Goal: Find contact information: Find contact information

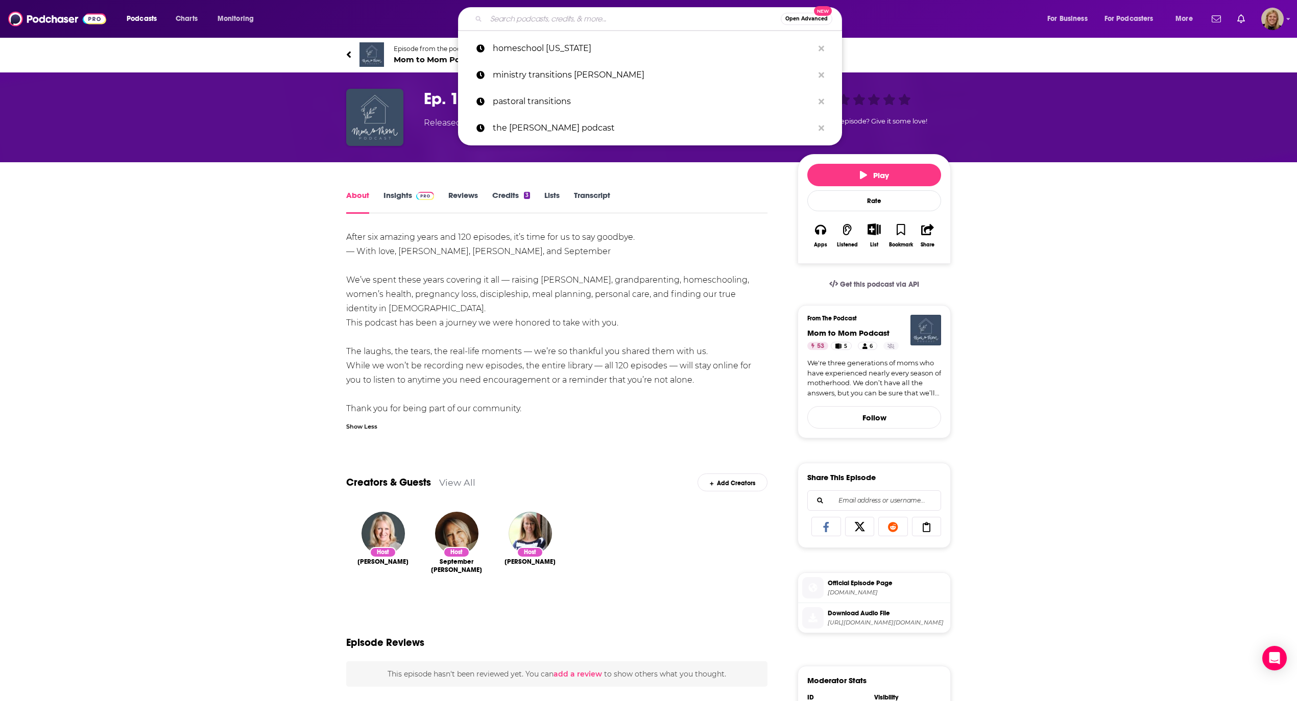
click at [501, 20] on input "Search podcasts, credits, & more..." at bounding box center [633, 19] width 295 height 16
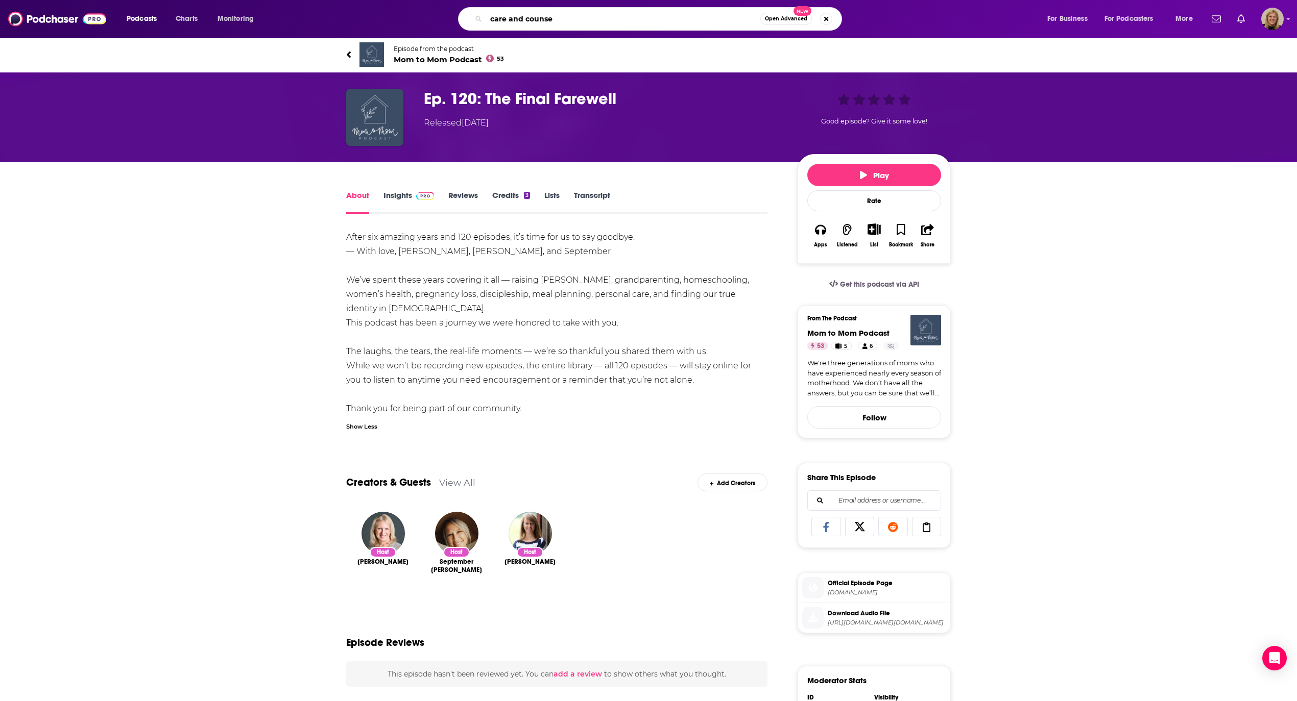
type input "care and counsel"
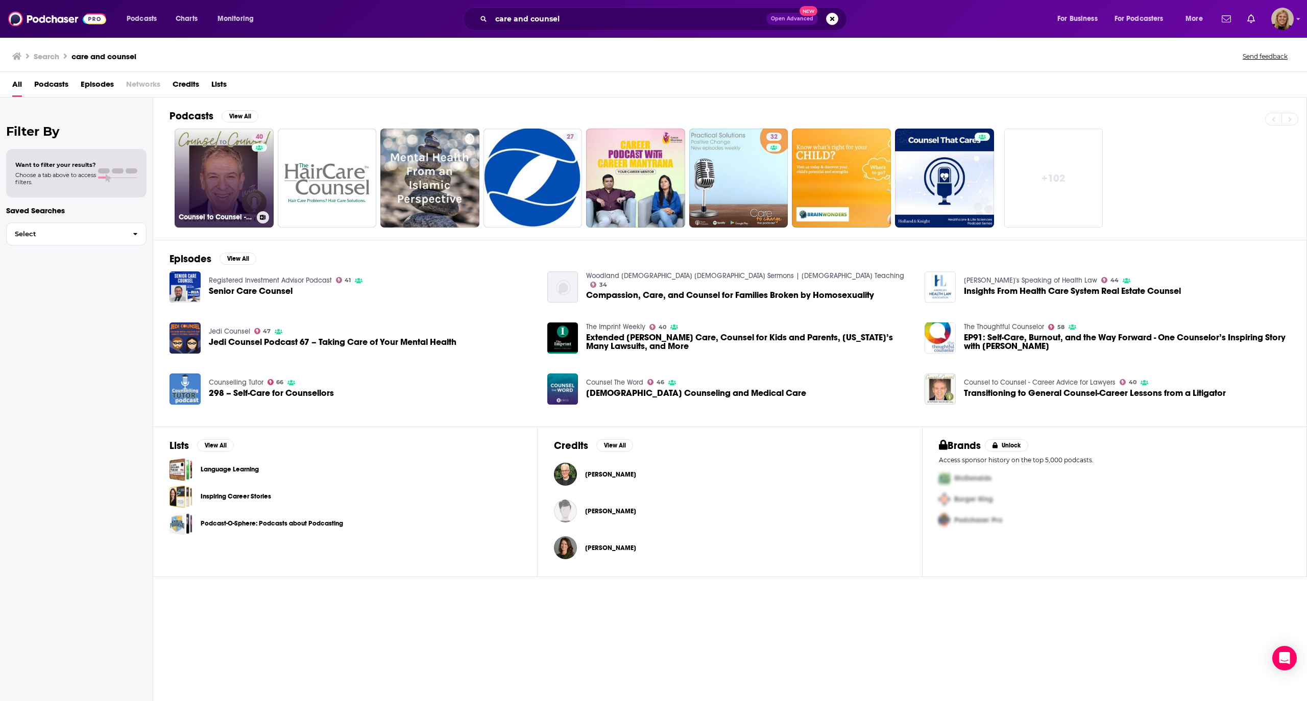
click at [228, 164] on link "40 Counsel to Counsel - Career Advice for Lawyers" at bounding box center [224, 178] width 99 height 99
click at [523, 19] on input "care and counsel" at bounding box center [628, 19] width 275 height 16
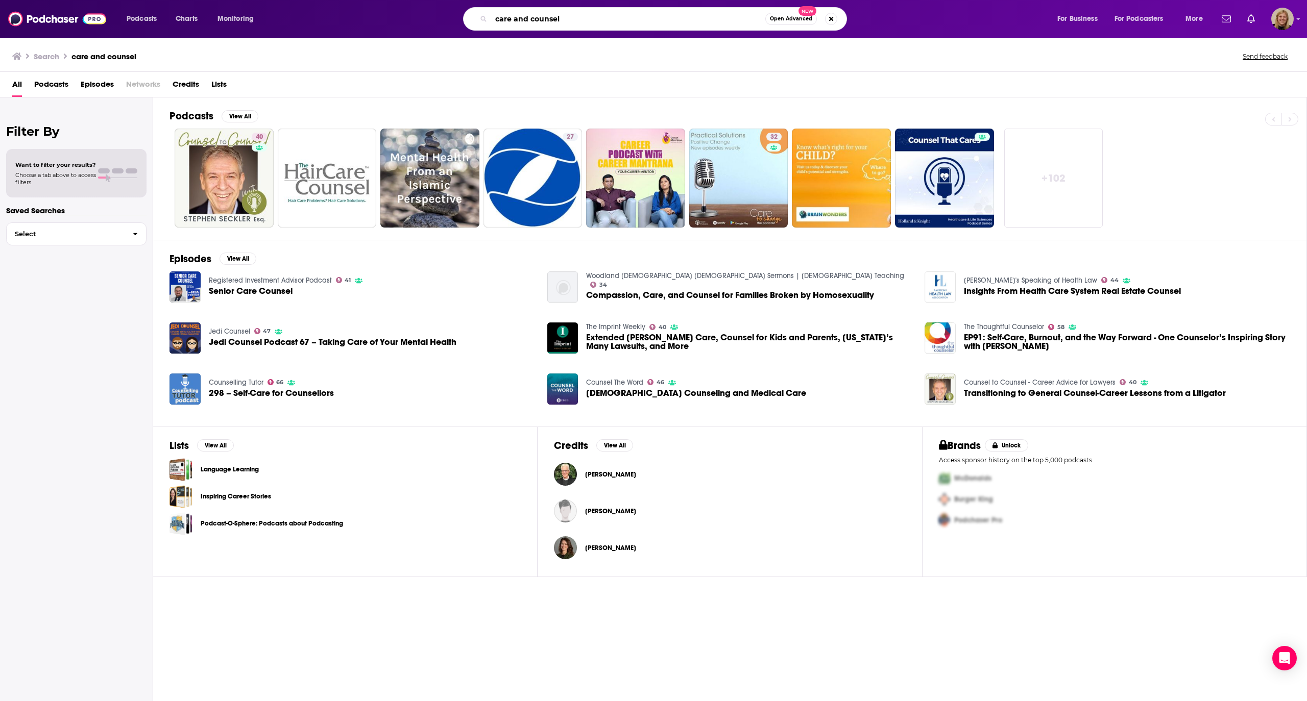
click at [523, 19] on input "care and counsel" at bounding box center [628, 19] width 274 height 16
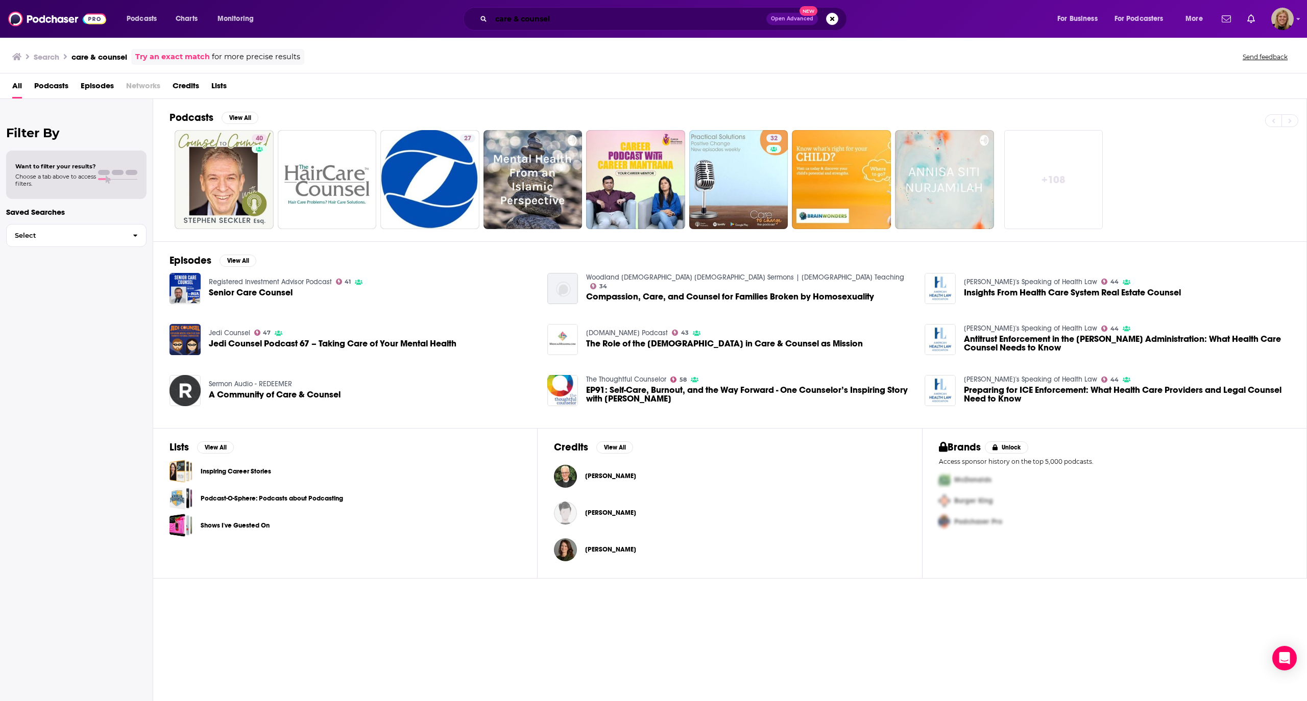
click at [572, 14] on input "care & counsel" at bounding box center [628, 19] width 275 height 16
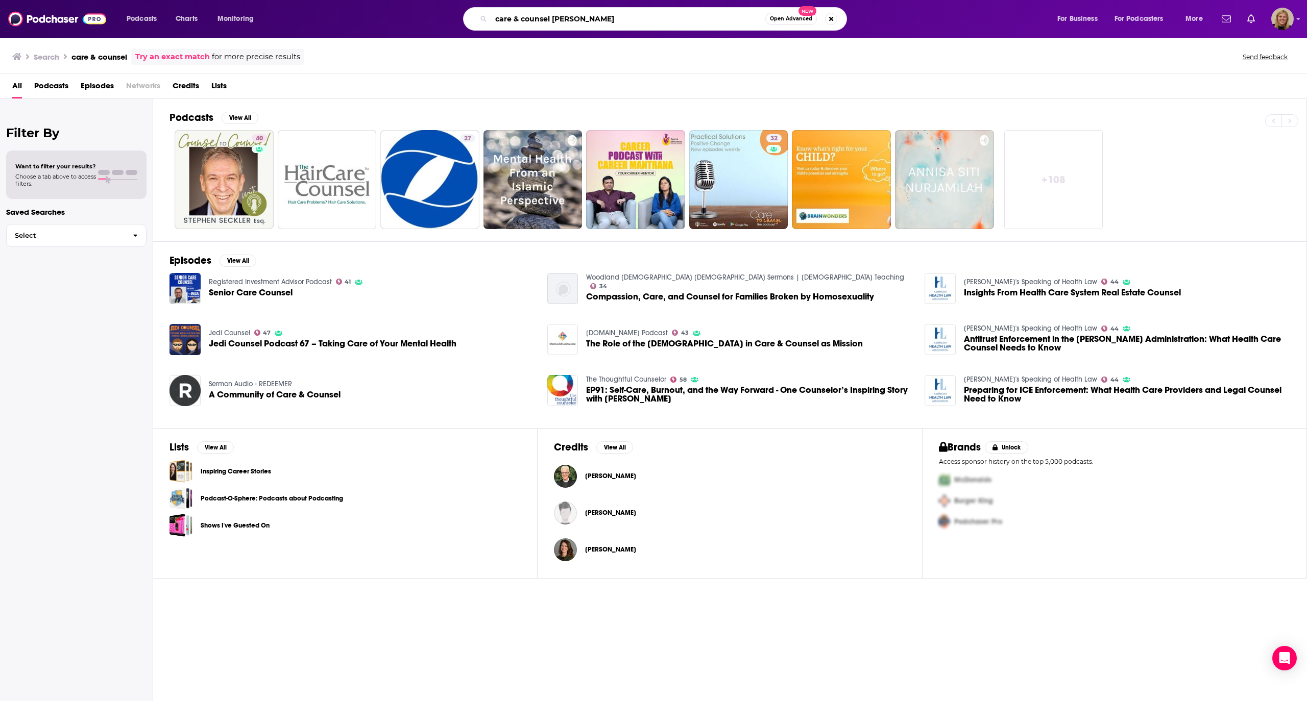
type input "care & counsel [PERSON_NAME]"
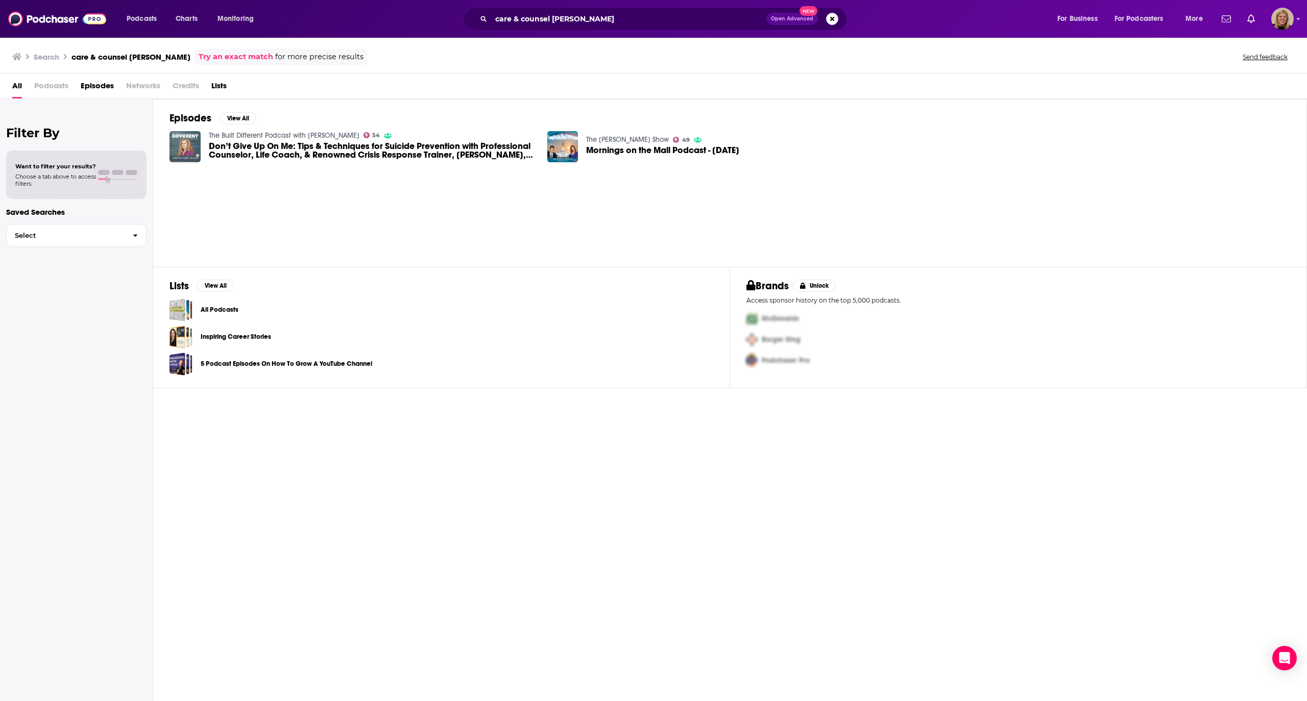
click at [183, 141] on img "Don’t Give Up On Me: Tips & Techniques for Suicide Prevention with Professional…" at bounding box center [184, 146] width 31 height 31
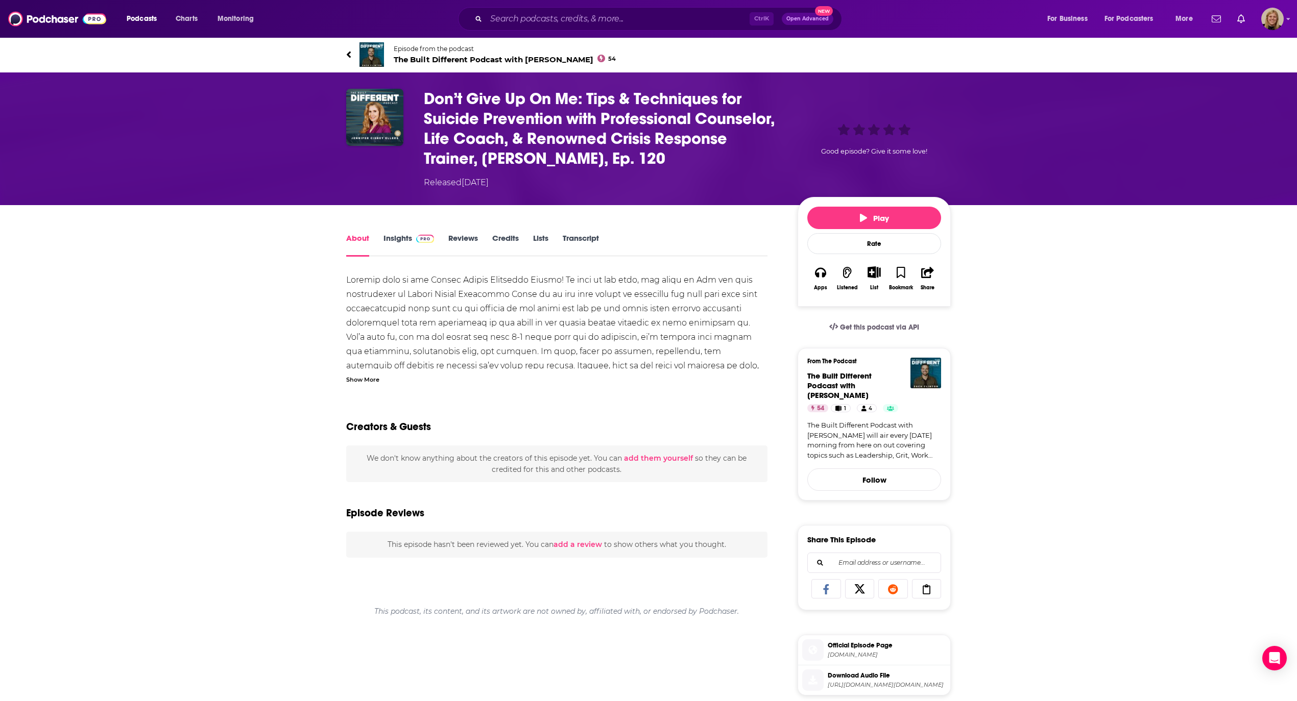
click at [413, 51] on span "Episode from the podcast" at bounding box center [505, 49] width 222 height 8
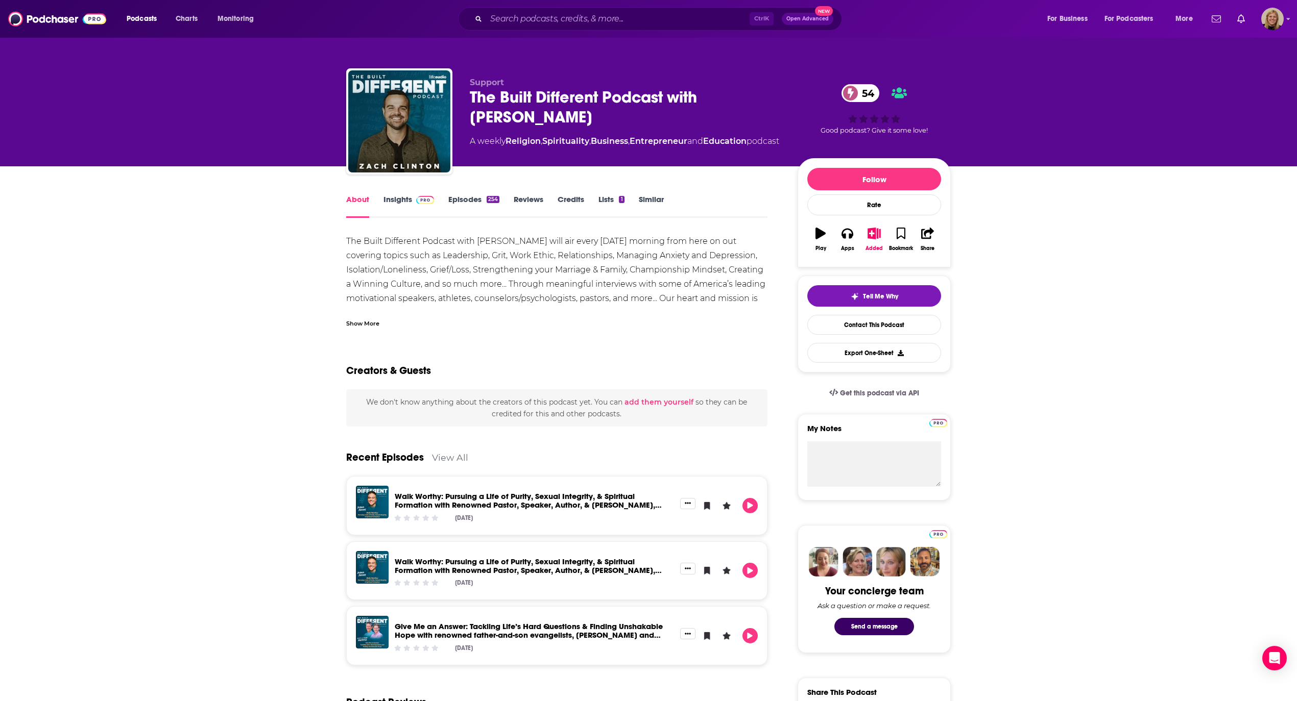
click at [509, 496] on link "Walk Worthy: Pursuing a Life of Purity, Sexual Integrity, & Spiritual Formation…" at bounding box center [528, 505] width 267 height 27
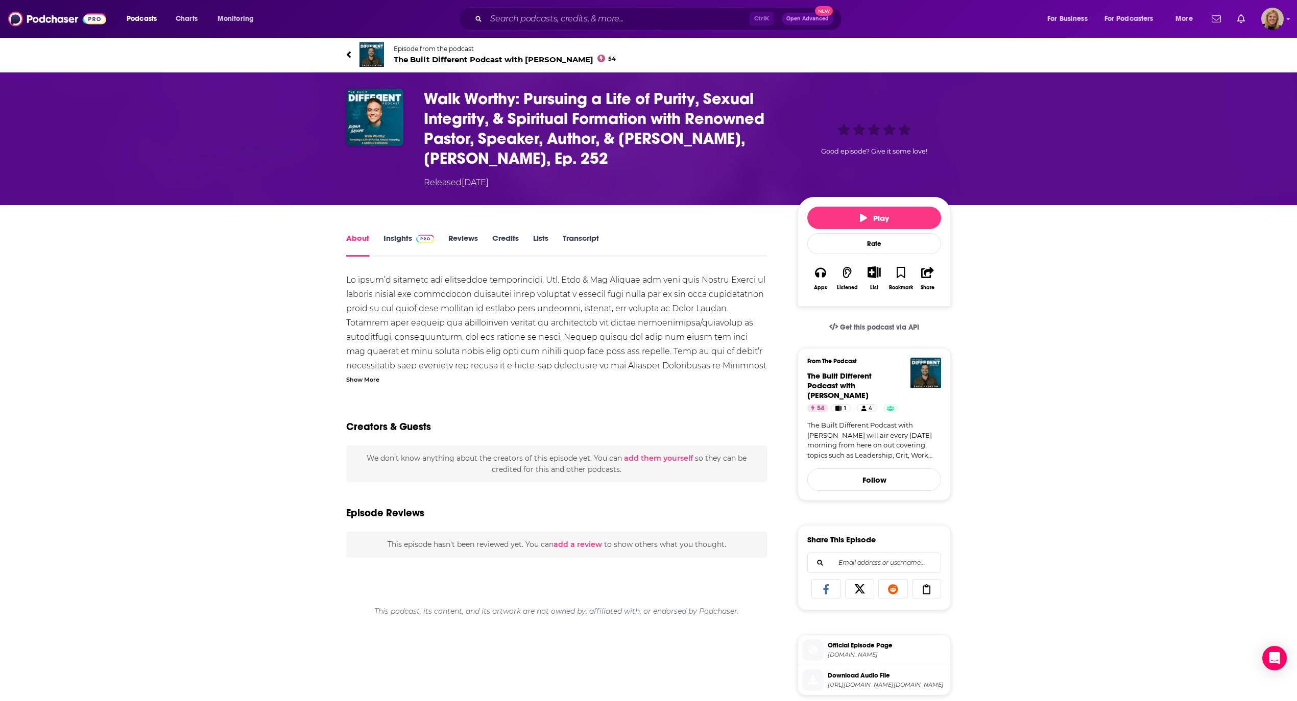
click at [416, 55] on span "The Built Different Podcast with [PERSON_NAME] 54" at bounding box center [505, 60] width 222 height 10
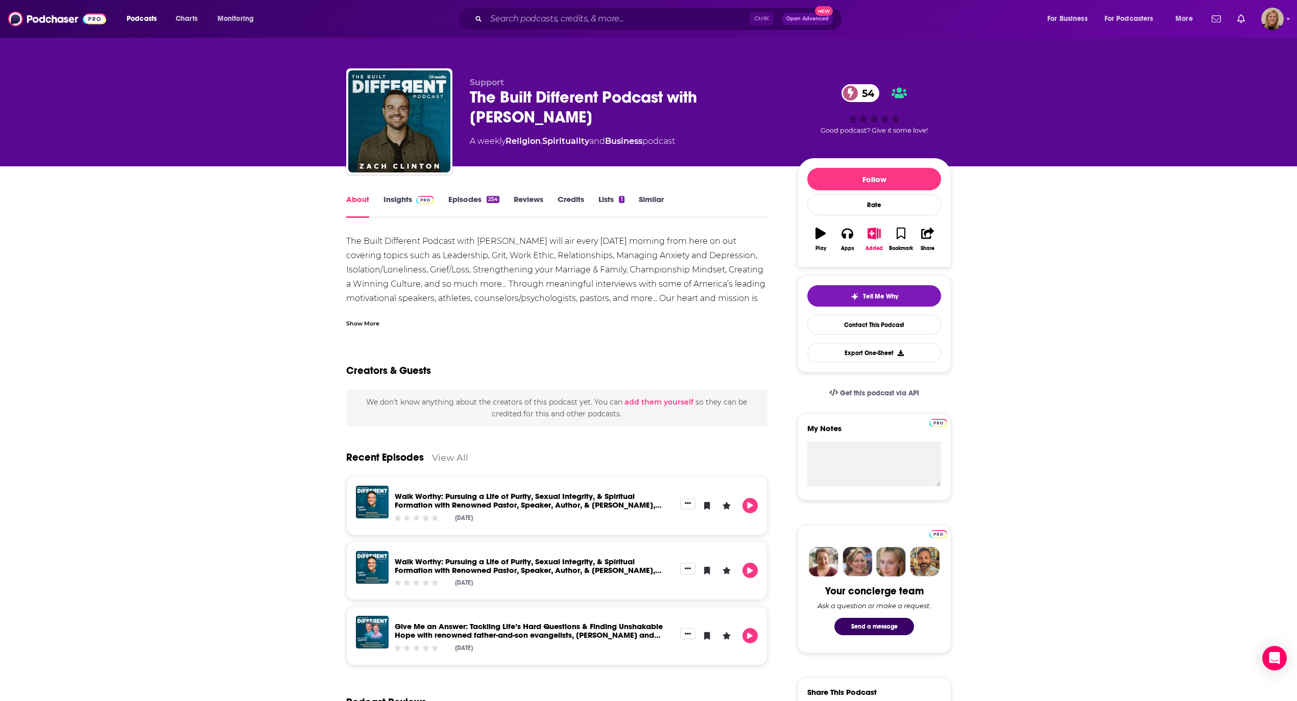
click at [458, 198] on link "Episodes 254" at bounding box center [473, 206] width 51 height 23
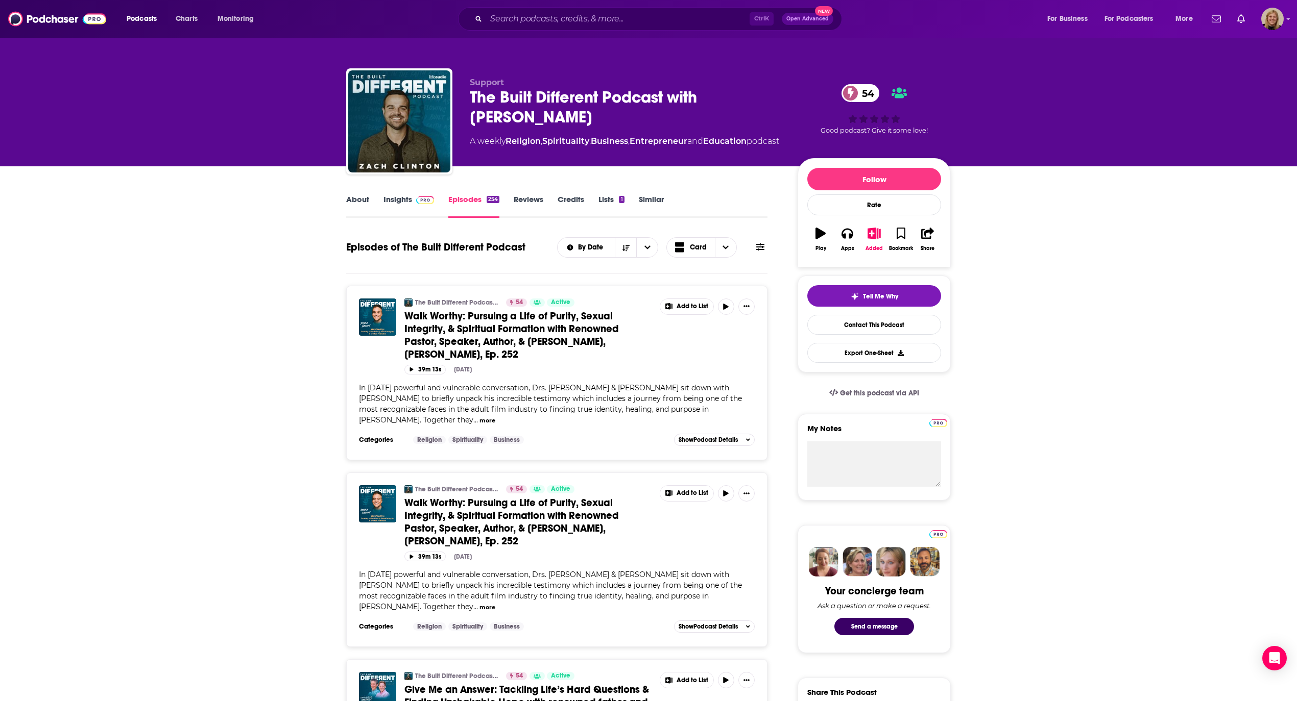
click at [398, 195] on link "Insights" at bounding box center [408, 206] width 51 height 23
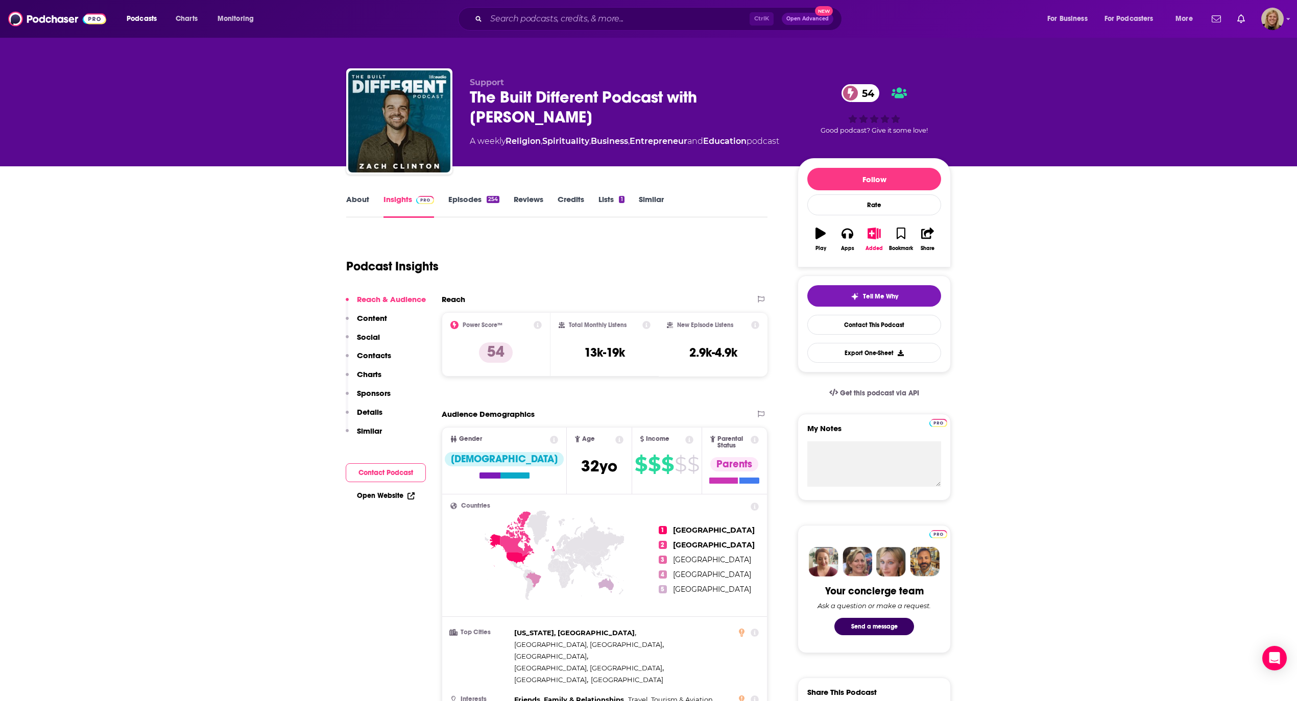
click at [395, 474] on button "Contact Podcast" at bounding box center [386, 473] width 80 height 19
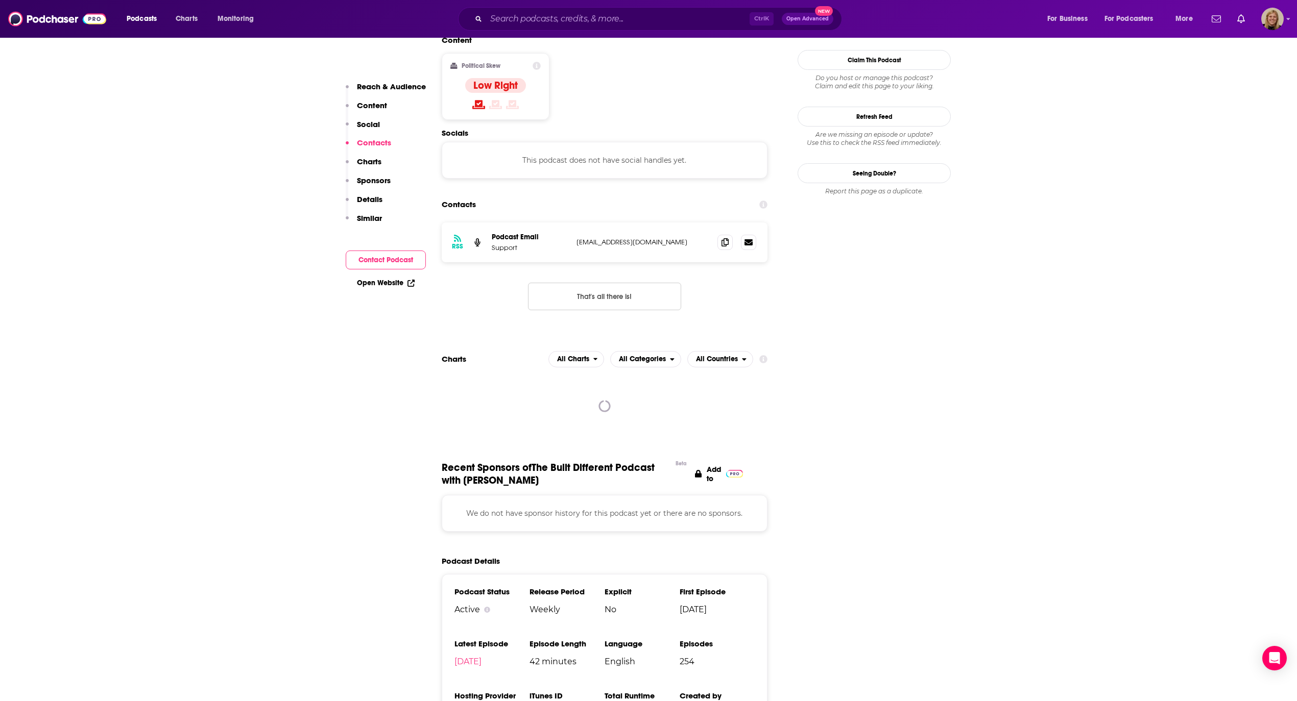
scroll to position [821, 0]
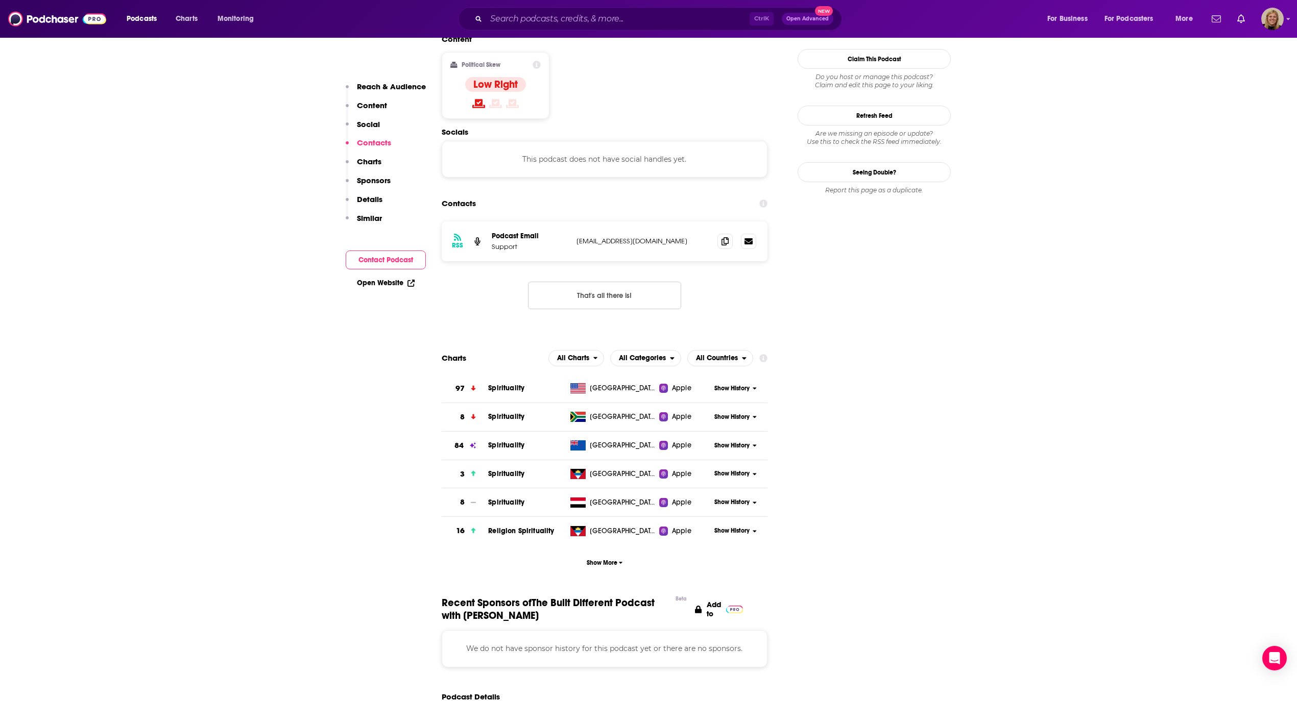
click at [389, 262] on button "Contact Podcast" at bounding box center [386, 260] width 80 height 19
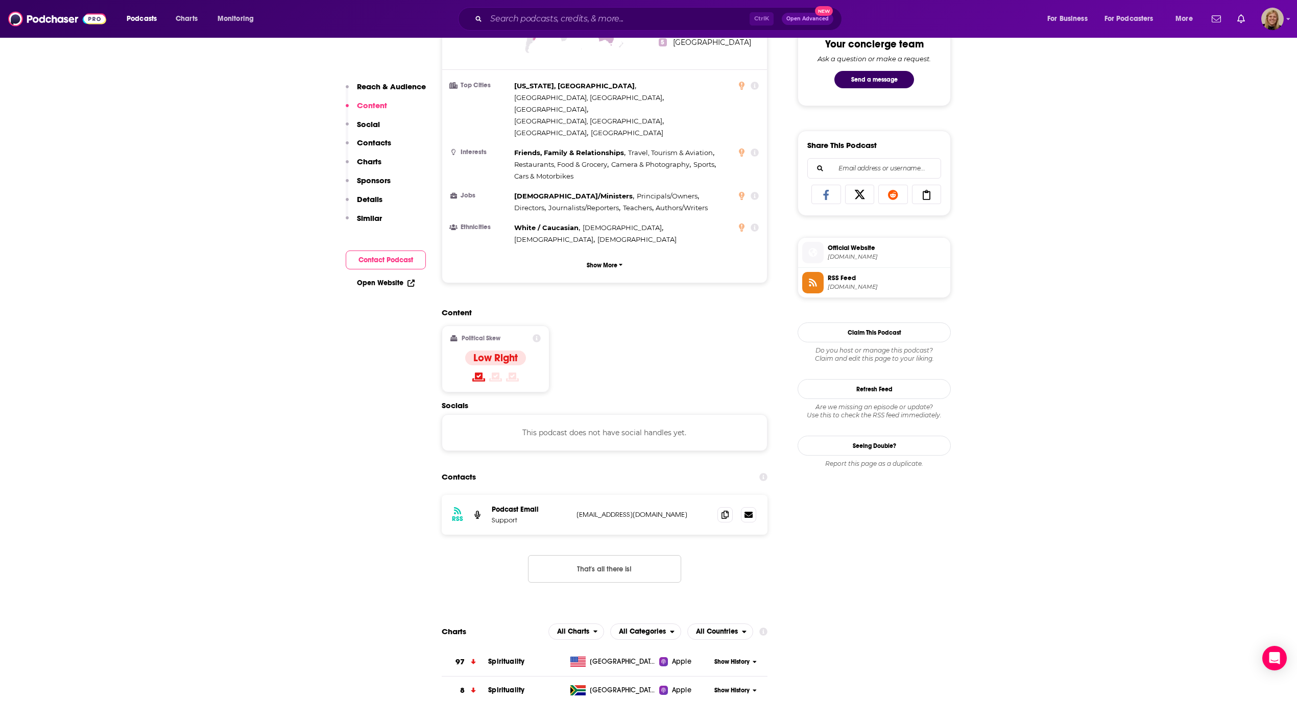
scroll to position [480, 0]
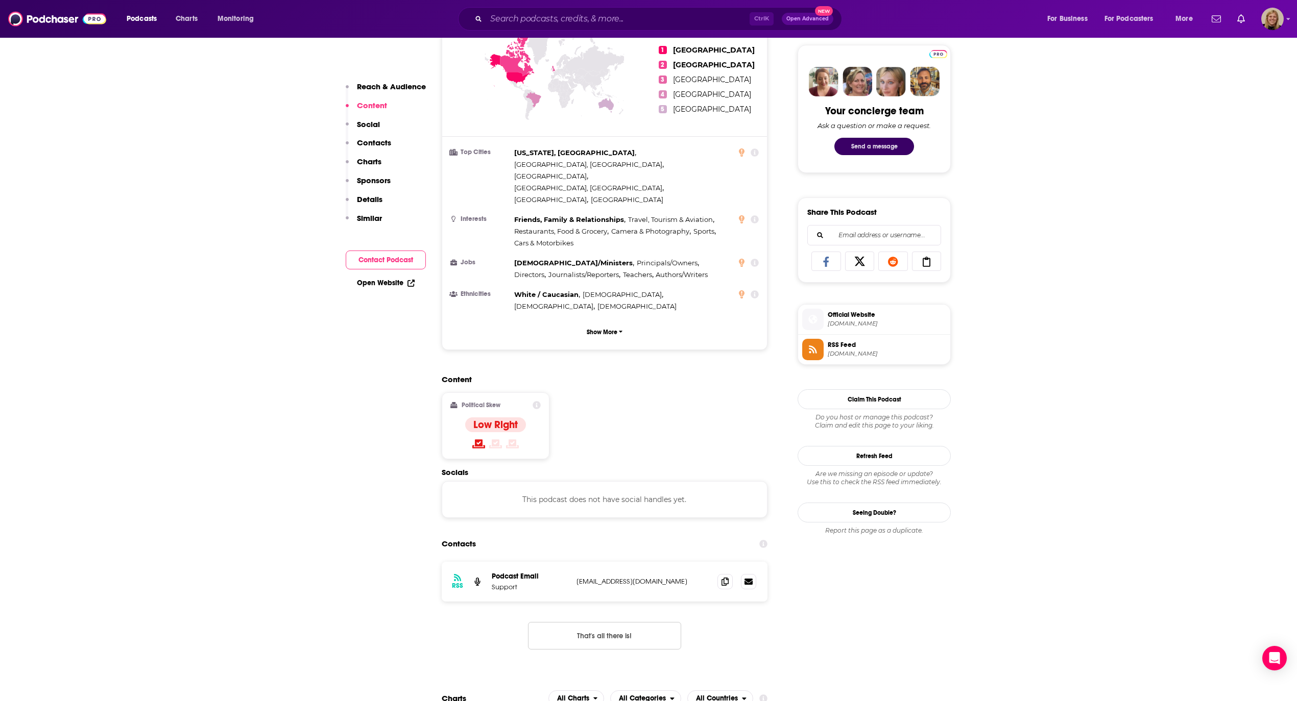
click at [868, 145] on button "Send a message" at bounding box center [874, 146] width 80 height 17
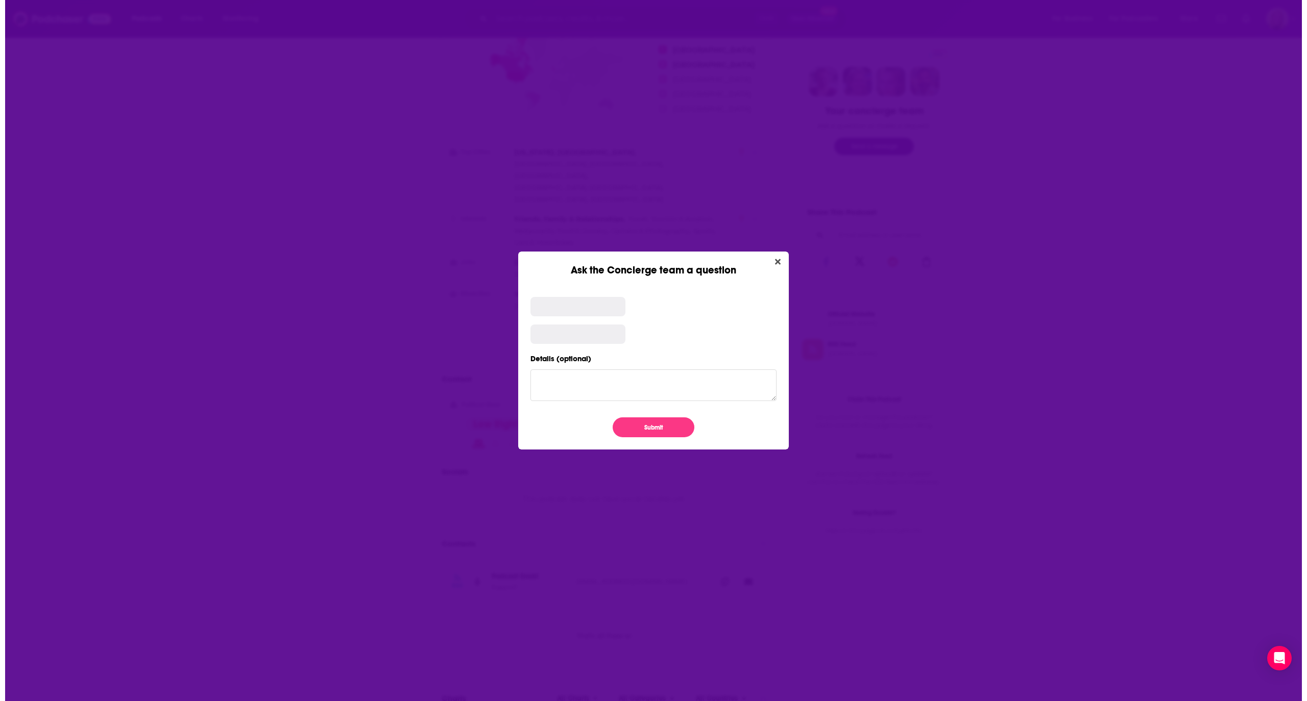
scroll to position [0, 0]
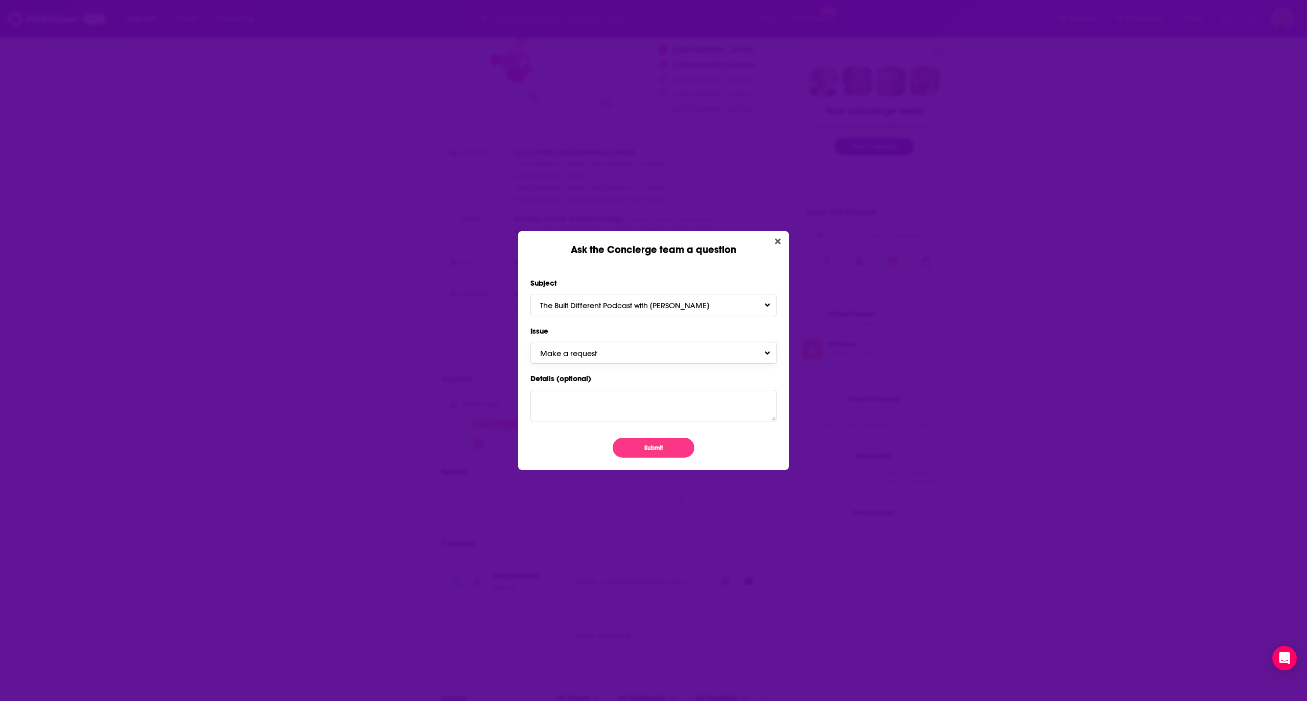
click at [669, 360] on button "Make a request" at bounding box center [653, 353] width 246 height 22
click at [664, 391] on div "Request Additional Contacts" at bounding box center [653, 391] width 246 height 18
click at [679, 448] on button "Submit" at bounding box center [654, 448] width 82 height 20
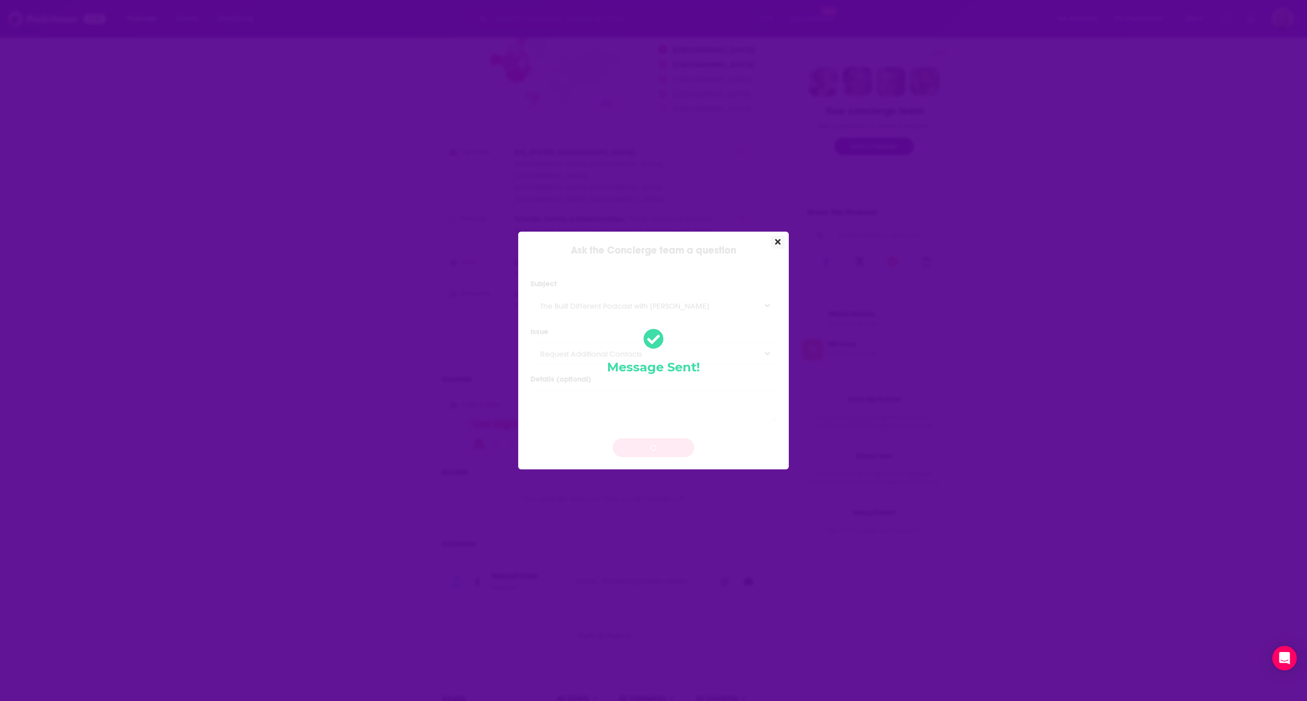
click at [779, 240] on icon "Close" at bounding box center [778, 242] width 6 height 6
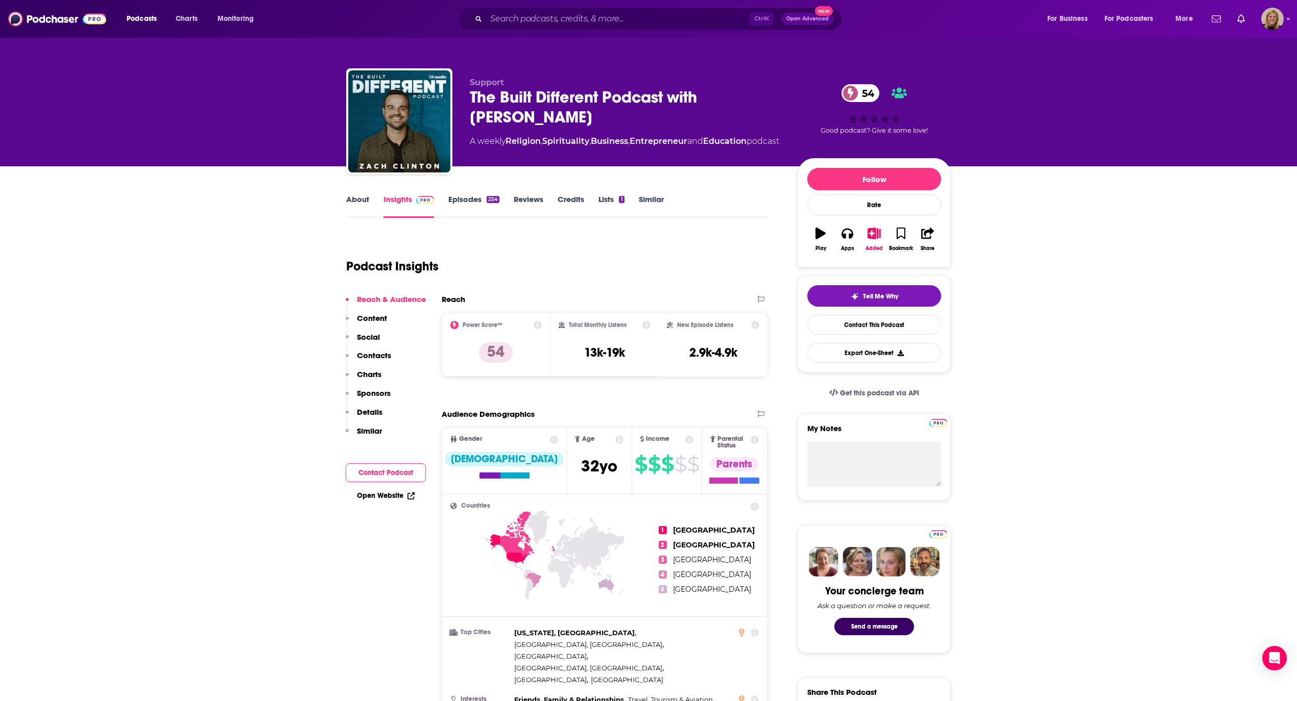
click at [357, 201] on link "About" at bounding box center [357, 206] width 23 height 23
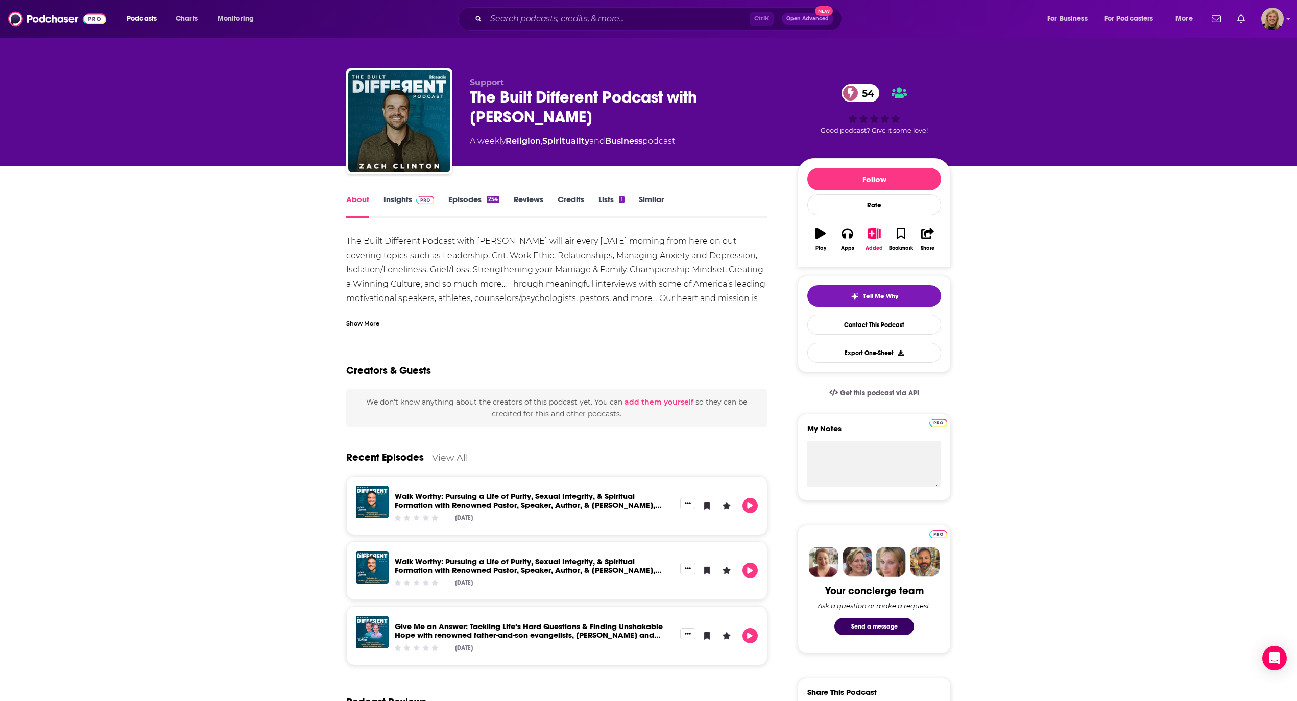
click at [365, 319] on div "Show More" at bounding box center [362, 323] width 33 height 10
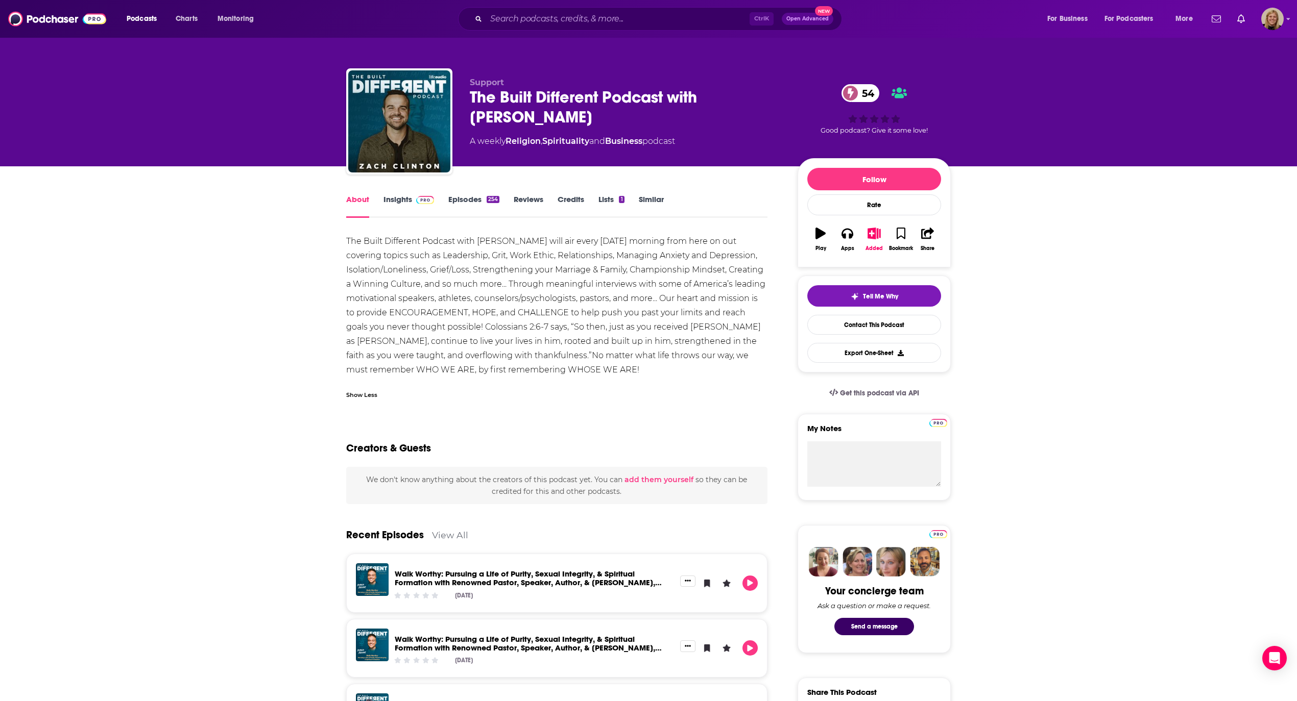
click at [400, 198] on link "Insights" at bounding box center [408, 206] width 51 height 23
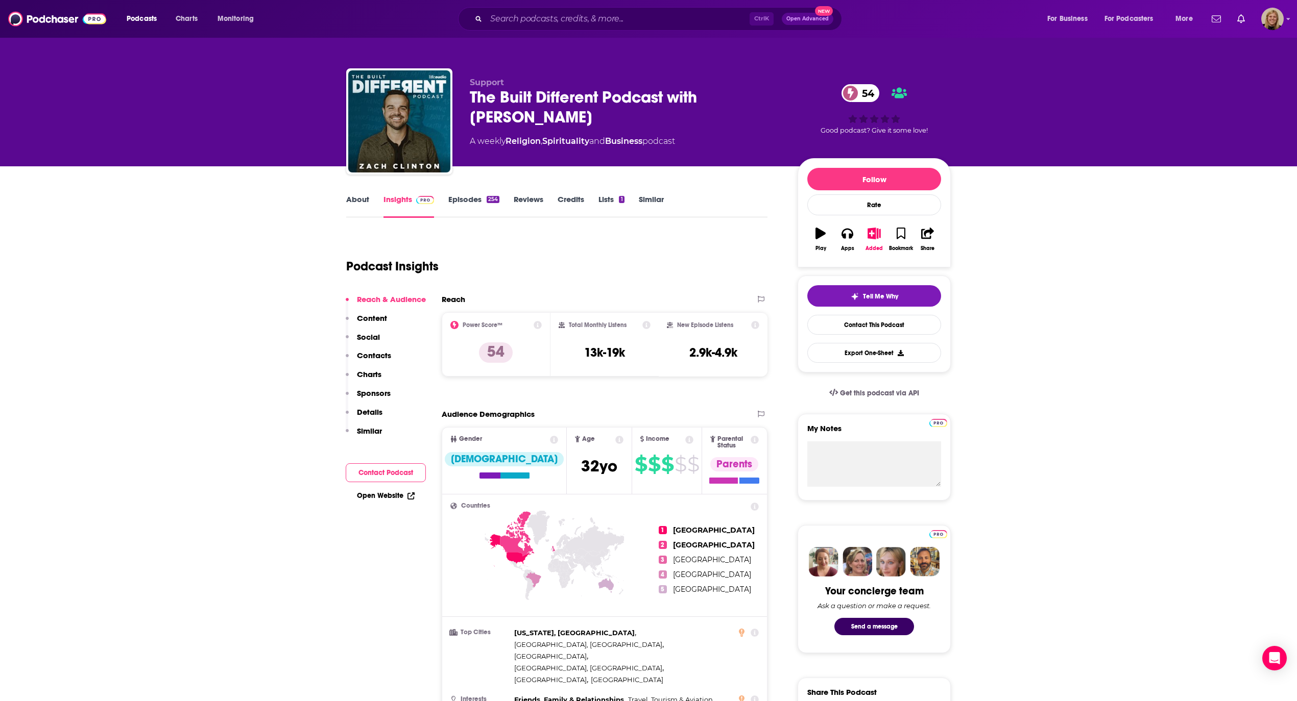
click at [385, 474] on button "Contact Podcast" at bounding box center [386, 473] width 80 height 19
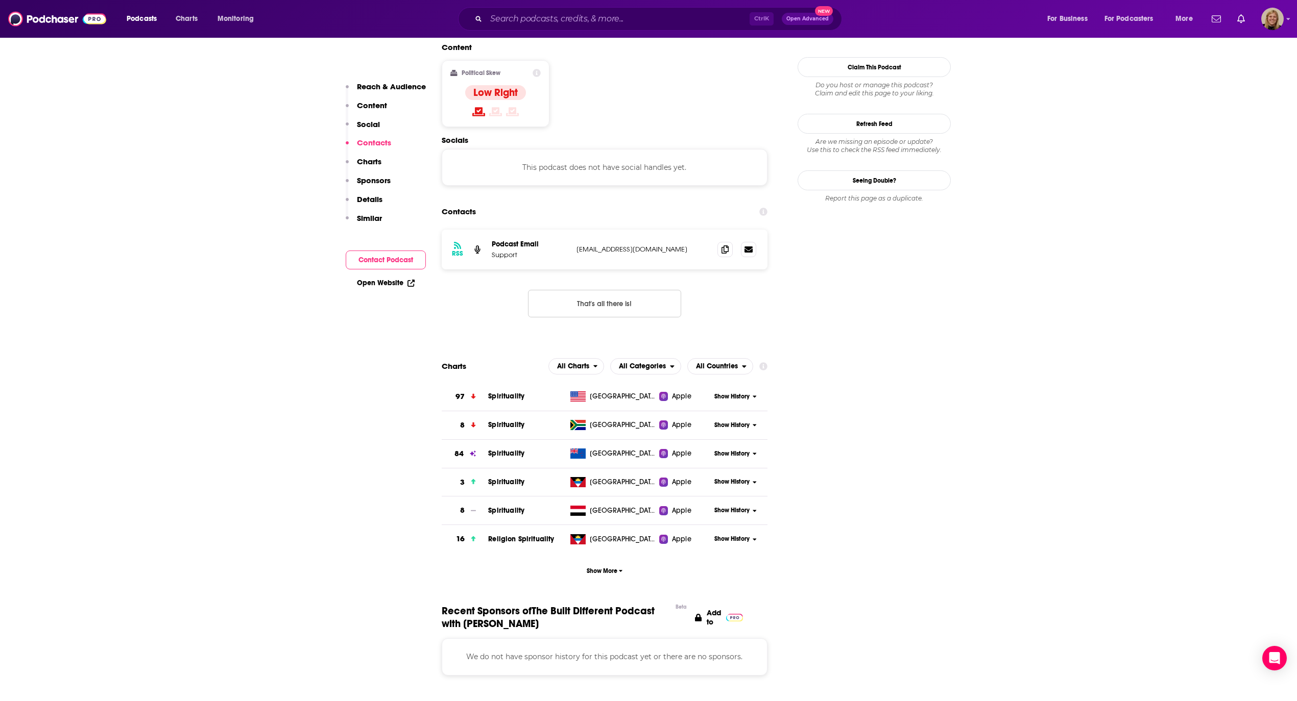
scroll to position [821, 0]
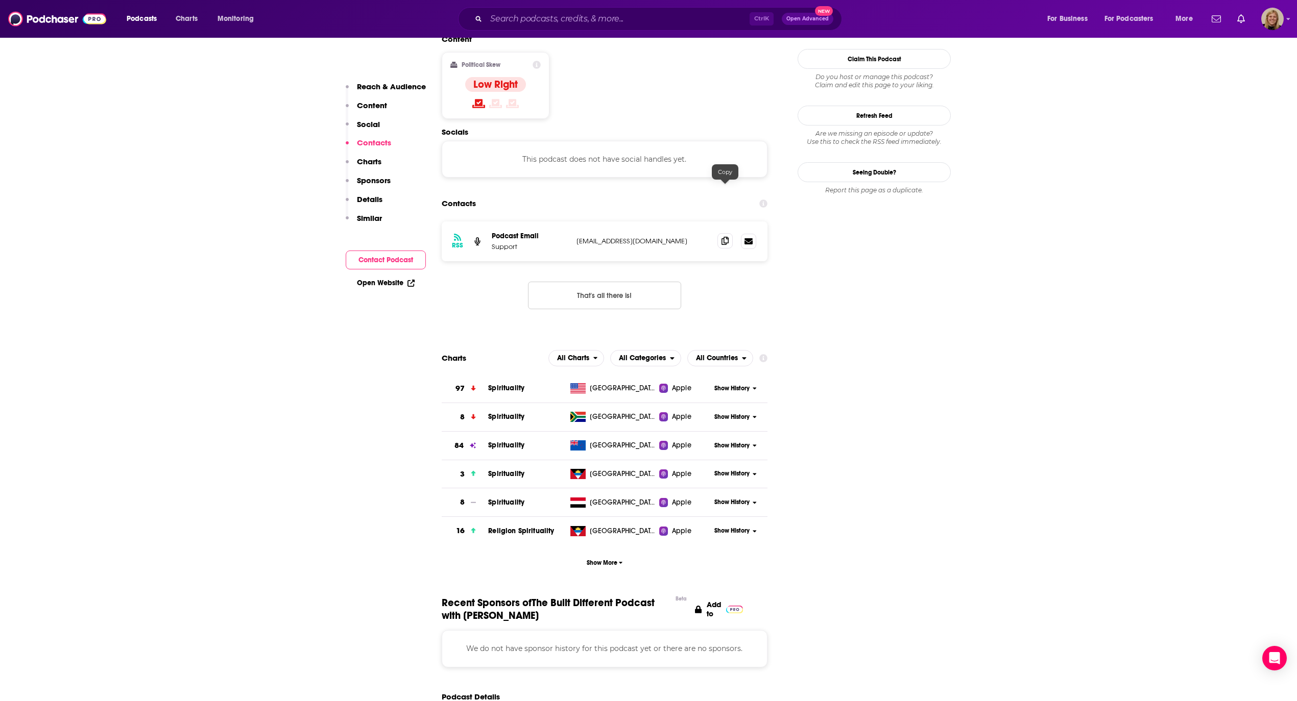
click at [720, 233] on span at bounding box center [724, 240] width 15 height 15
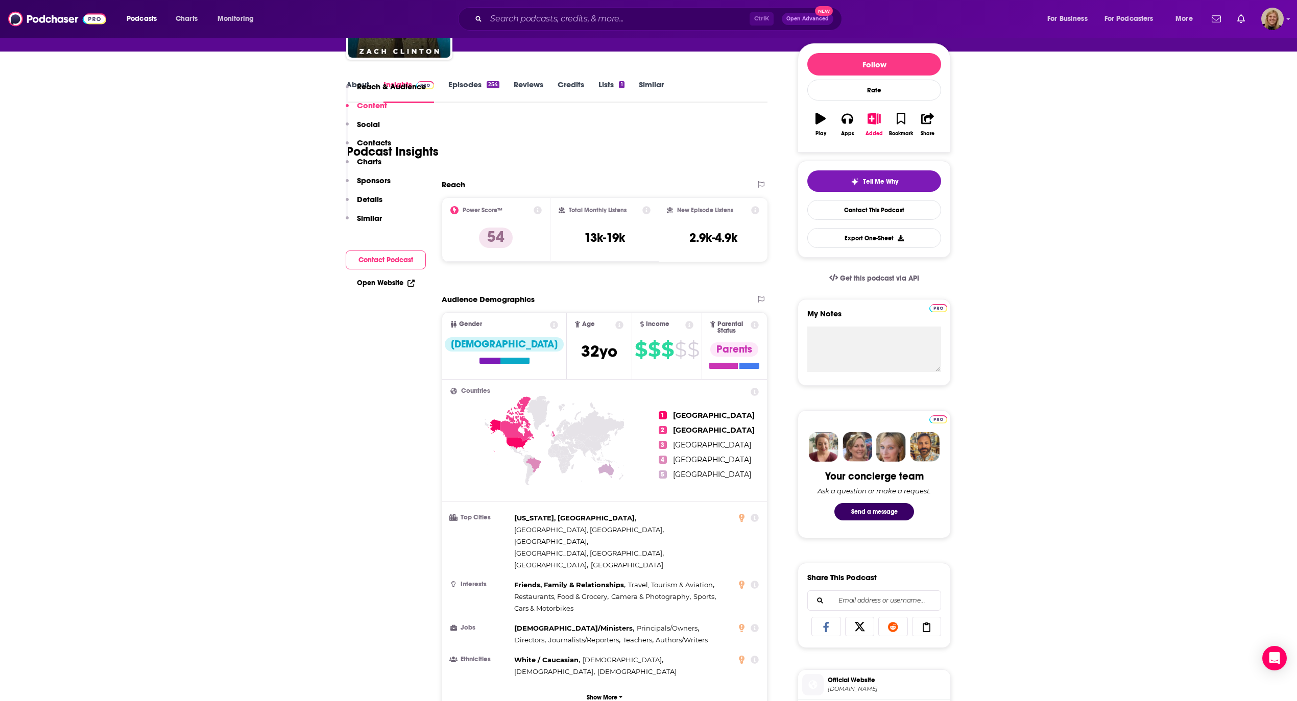
scroll to position [0, 0]
